Goal: Find specific page/section

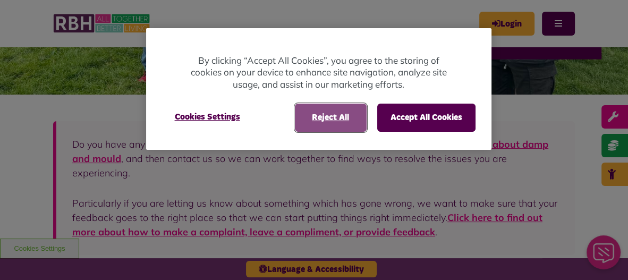
click at [318, 118] on button "Reject All" at bounding box center [331, 118] width 72 height 28
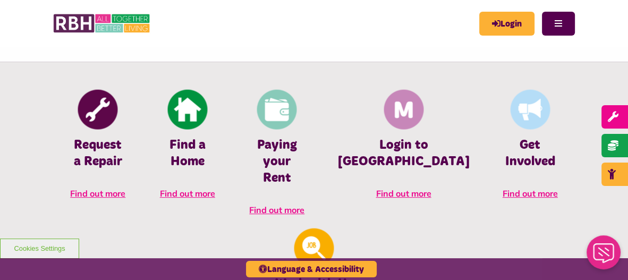
scroll to position [435, 0]
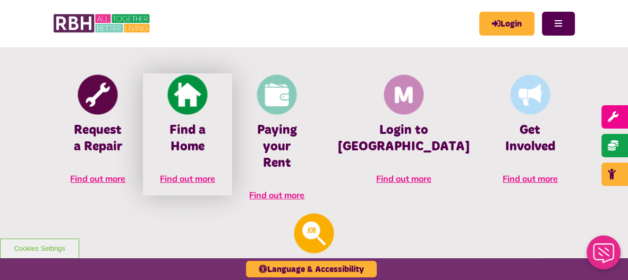
click at [166, 184] on span "Find out more" at bounding box center [187, 178] width 55 height 11
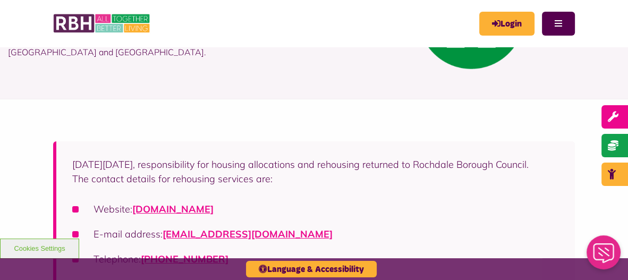
scroll to position [132, 0]
